Goal: Transaction & Acquisition: Purchase product/service

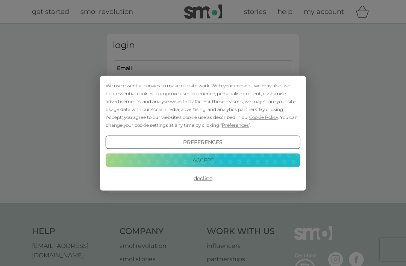
click at [204, 159] on button "Accept" at bounding box center [203, 160] width 195 height 14
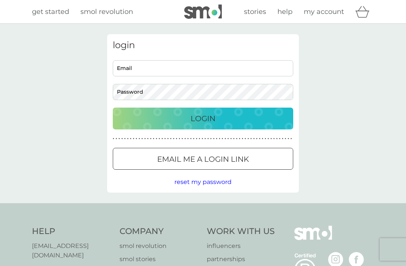
click at [125, 68] on input "Email" at bounding box center [203, 68] width 180 height 16
type input "randebutler@btinternet.com"
click at [243, 117] on div "Login" at bounding box center [202, 118] width 165 height 12
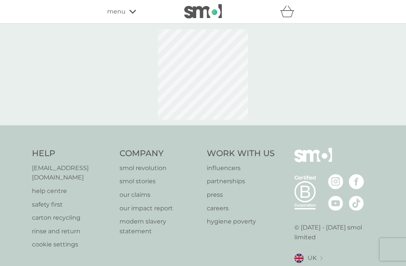
select select "119"
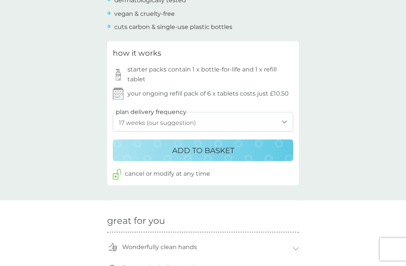
scroll to position [362, 0]
click at [276, 145] on div "ADD TO BASKET" at bounding box center [202, 150] width 165 height 12
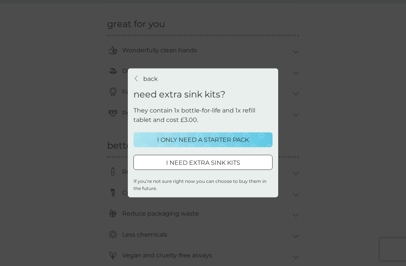
scroll to position [559, 0]
click at [210, 192] on p "If you’re not sure right now you can choose to buy them in the future." at bounding box center [202, 184] width 139 height 14
click at [212, 192] on p "If you’re not sure right now you can choose to buy them in the future." at bounding box center [202, 184] width 139 height 14
click at [138, 82] on div "back" at bounding box center [136, 79] width 5 height 6
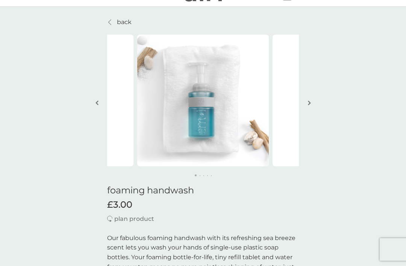
scroll to position [0, 0]
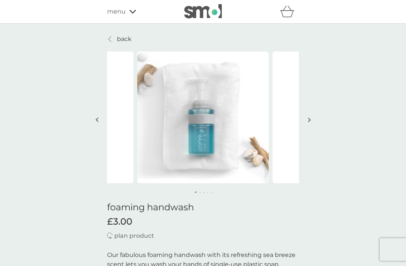
click at [281, 14] on icon "basket" at bounding box center [287, 12] width 14 height 12
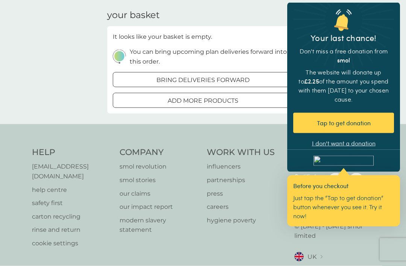
scroll to position [26, 0]
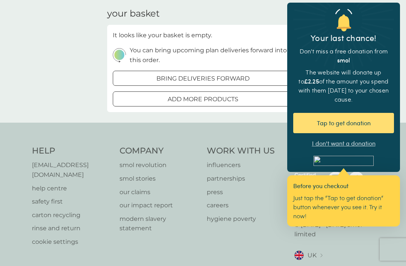
click at [385, 113] on div "Tap to get donation" at bounding box center [343, 123] width 101 height 20
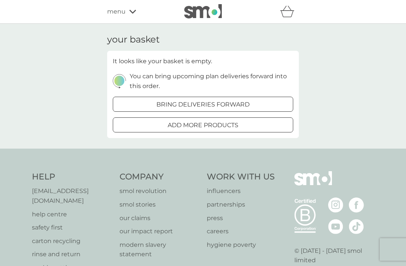
click at [137, 14] on div "menu" at bounding box center [139, 12] width 64 height 10
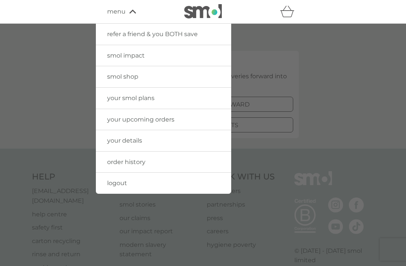
click at [405, 104] on div at bounding box center [203, 157] width 406 height 266
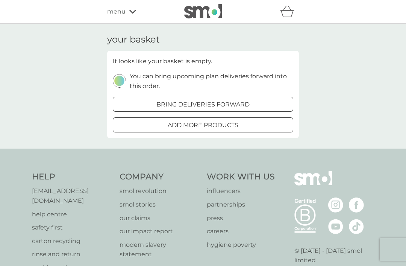
click at [47, 100] on div "your basket It looks like your basket is empty. You can bring upcoming plan del…" at bounding box center [203, 86] width 406 height 125
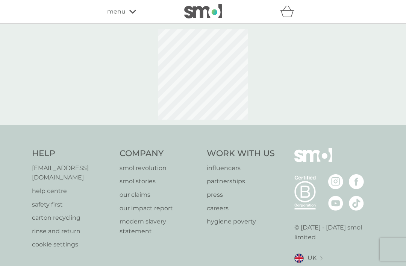
select select "119"
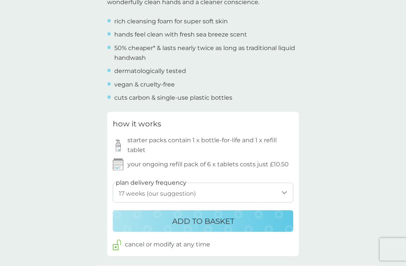
scroll to position [292, 0]
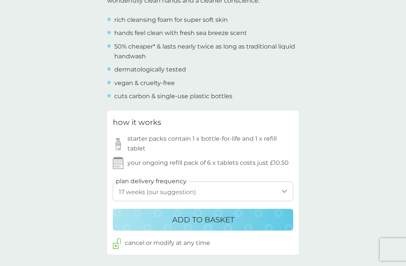
click at [226, 213] on p "ADD TO BASKET" at bounding box center [203, 219] width 62 height 12
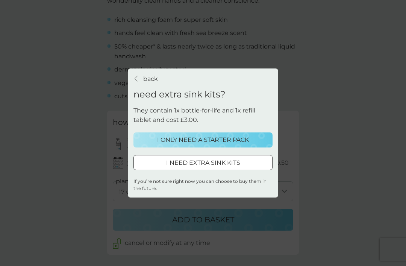
click at [259, 145] on div "I ONLY NEED A STARTER PACK" at bounding box center [202, 140] width 129 height 10
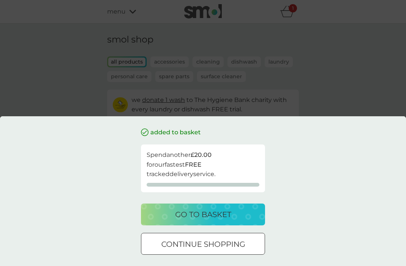
click at [216, 225] on button "go to basket" at bounding box center [203, 214] width 124 height 22
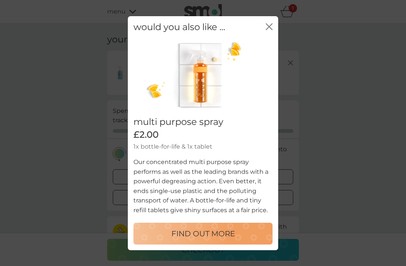
click at [293, 8] on div "would you also like ... close multi purpose spray £2.00 1x bottle-for-life & 1x…" at bounding box center [203, 133] width 406 height 266
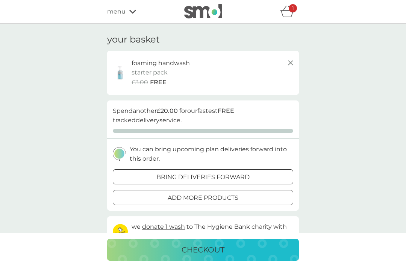
click at [289, 10] on div "1" at bounding box center [293, 8] width 8 height 8
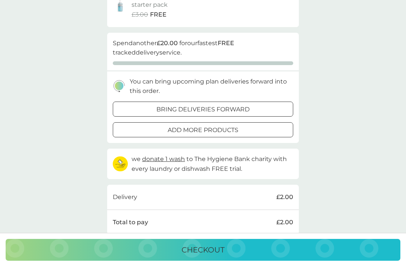
scroll to position [26, 0]
